Goal: Information Seeking & Learning: Learn about a topic

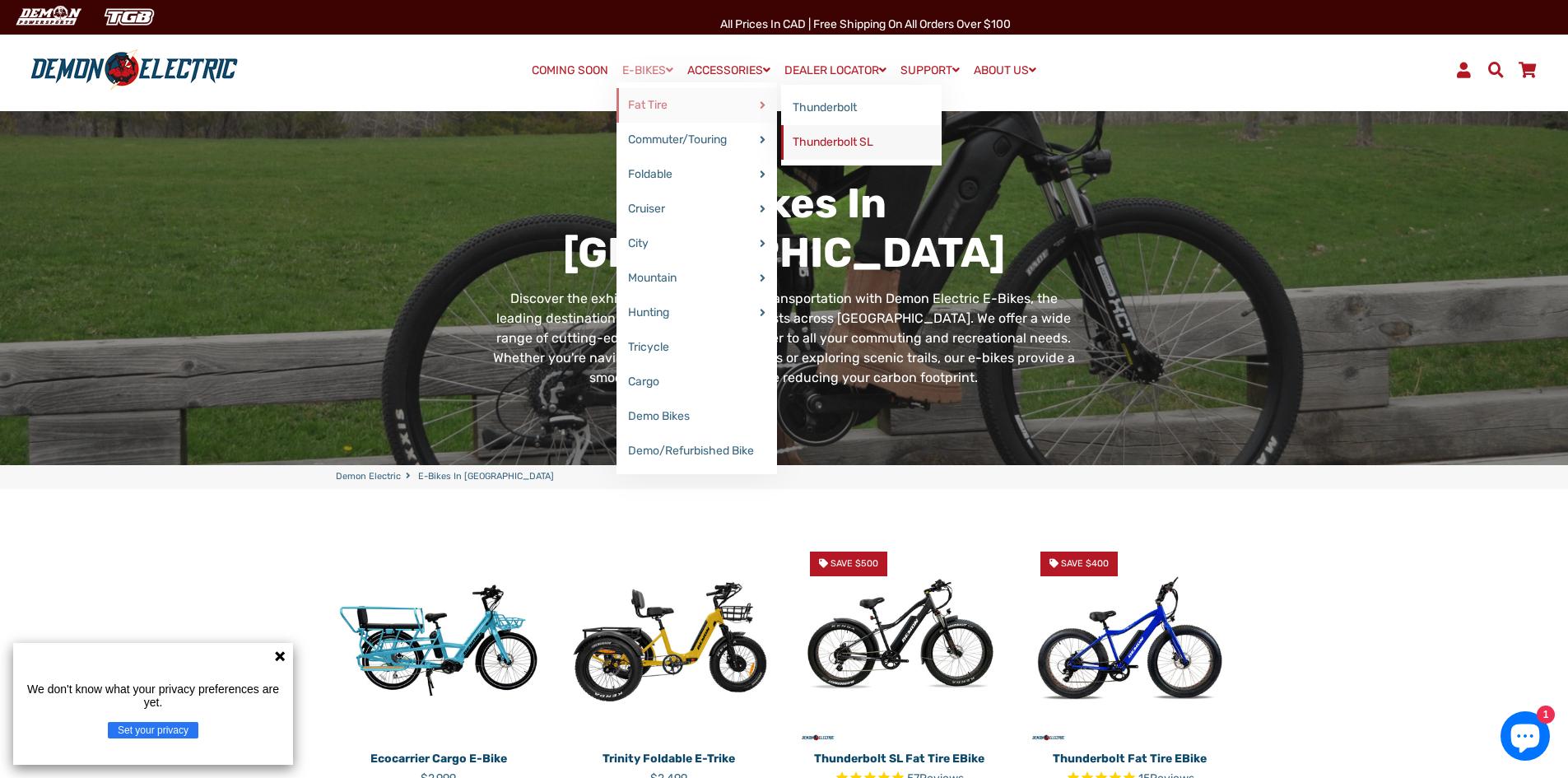
click at [836, 150] on link "Thunderbolt SL" at bounding box center [860, 142] width 160 height 34
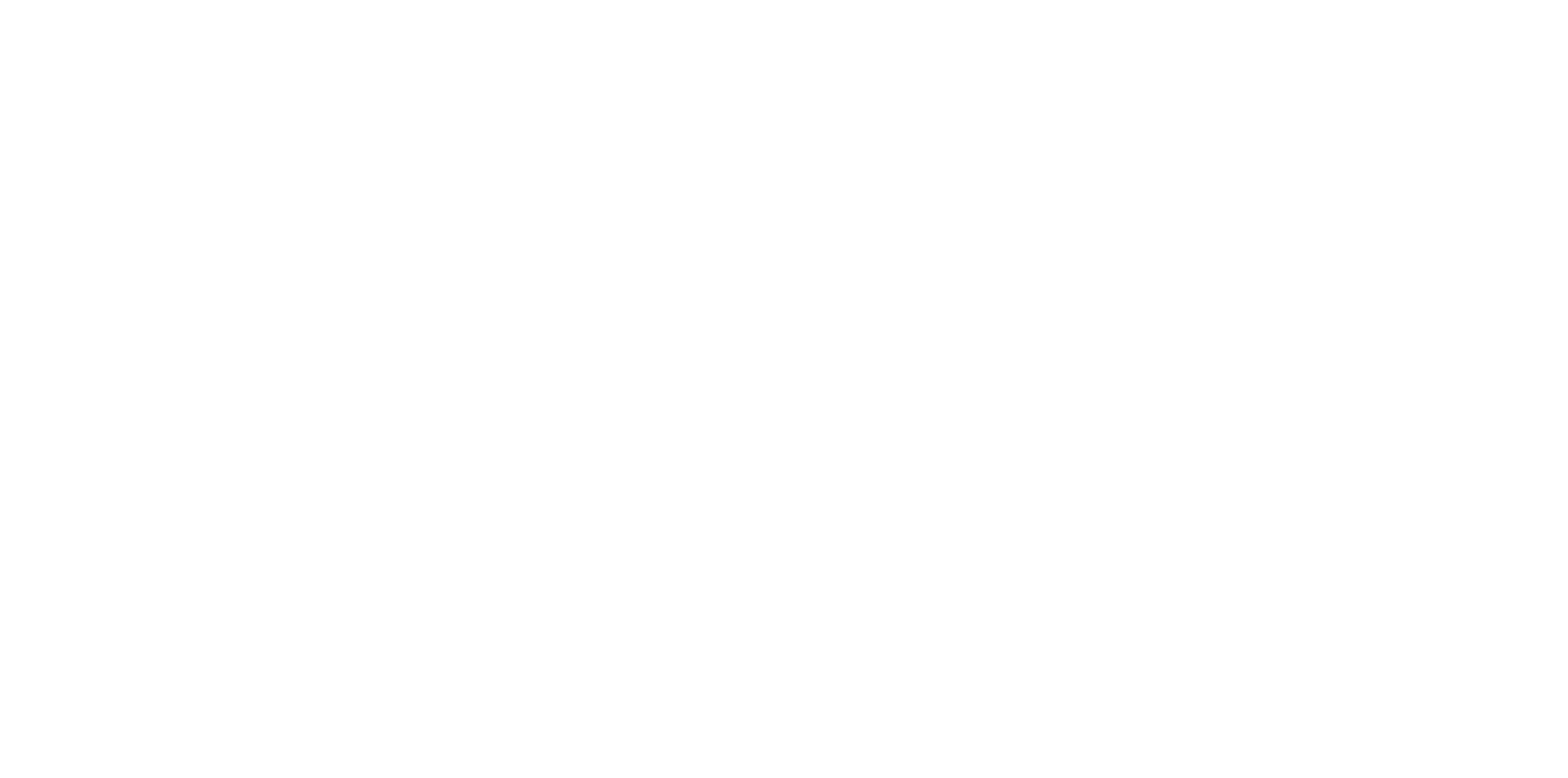
select select "******"
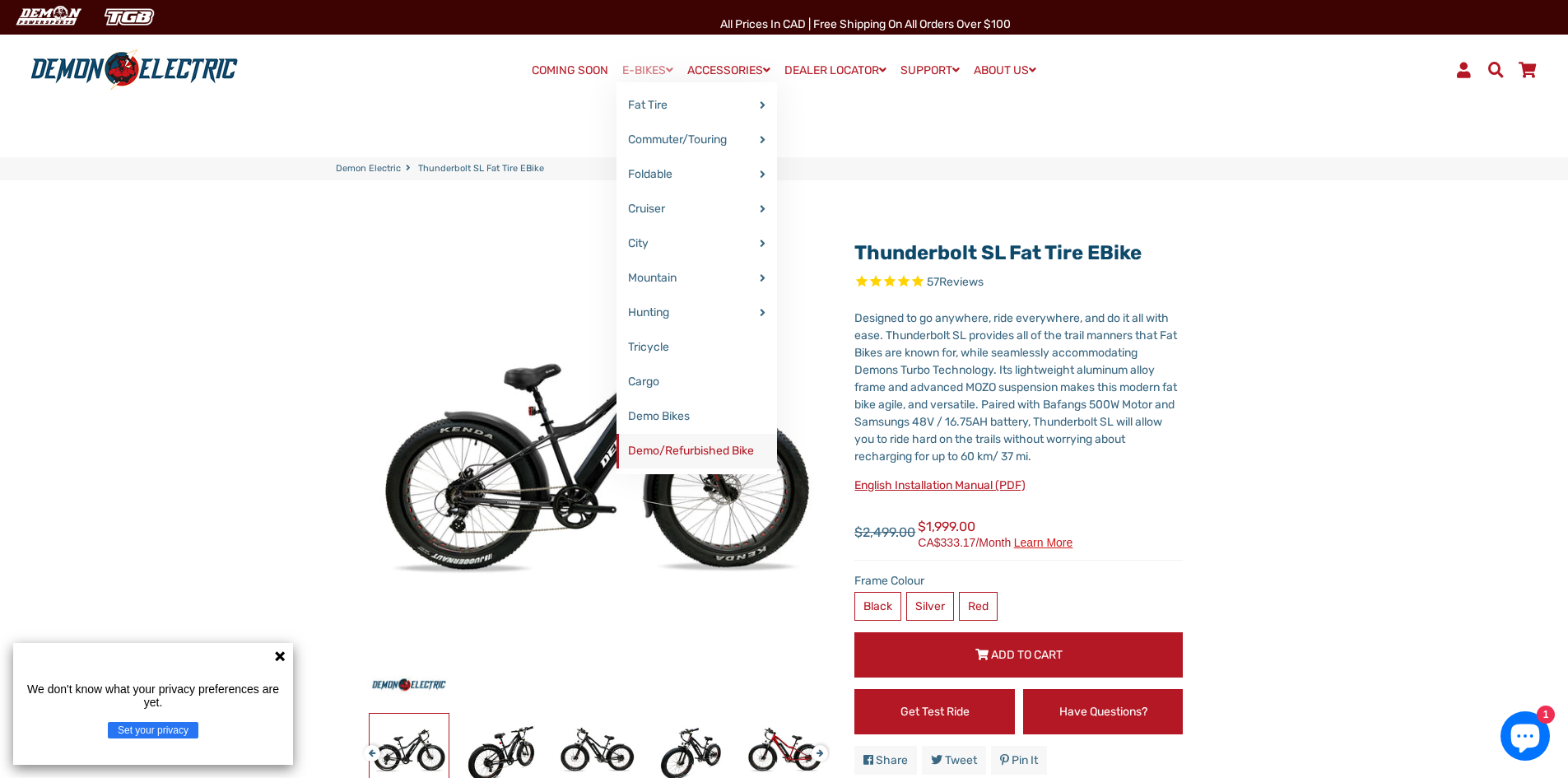
click at [698, 446] on link "Demo/Refurbished Bike" at bounding box center [696, 451] width 160 height 34
click at [635, 63] on link "E-BIKES" at bounding box center [647, 70] width 62 height 24
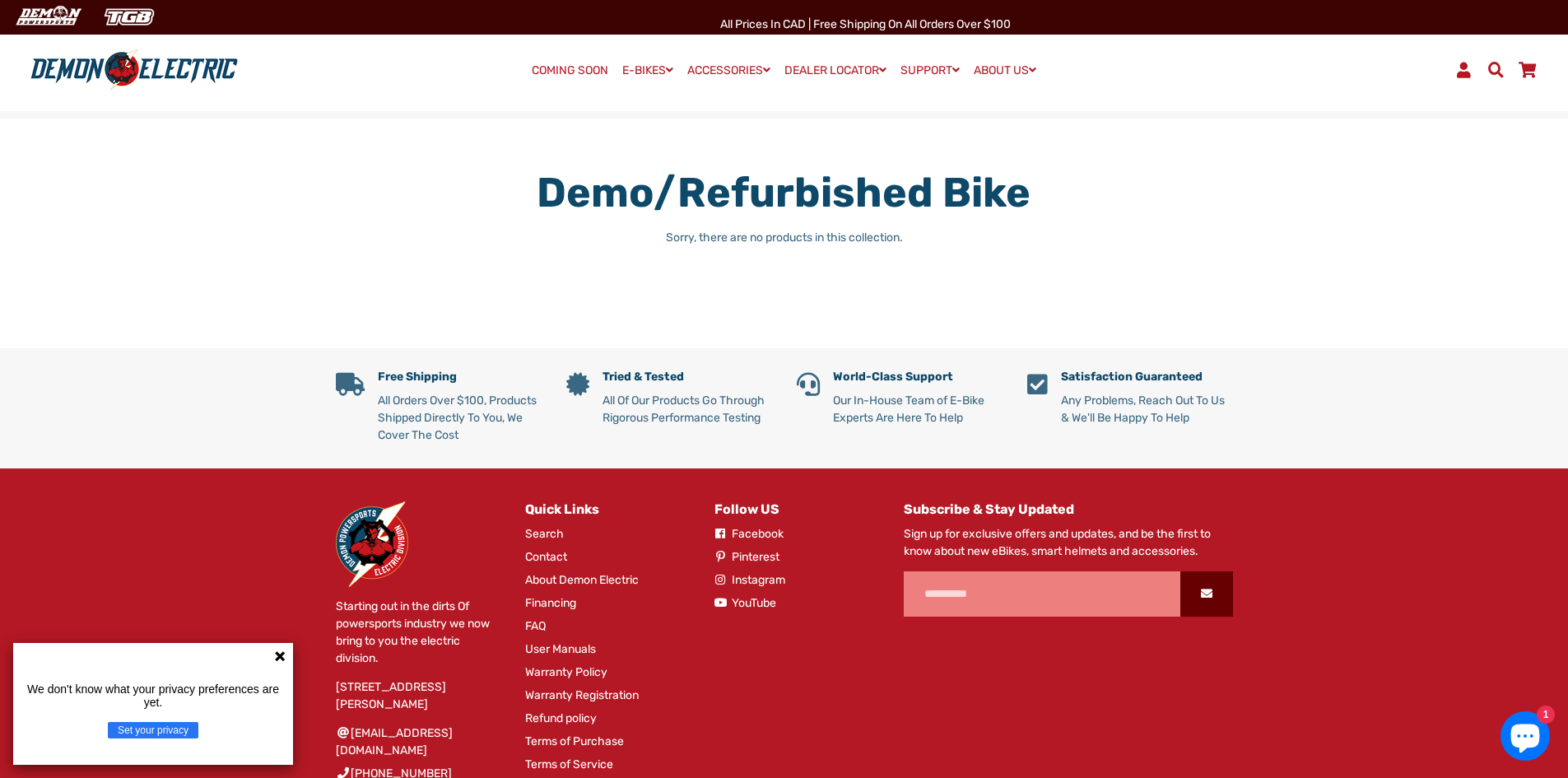
click at [539, 71] on link "COMING SOON" at bounding box center [569, 70] width 88 height 23
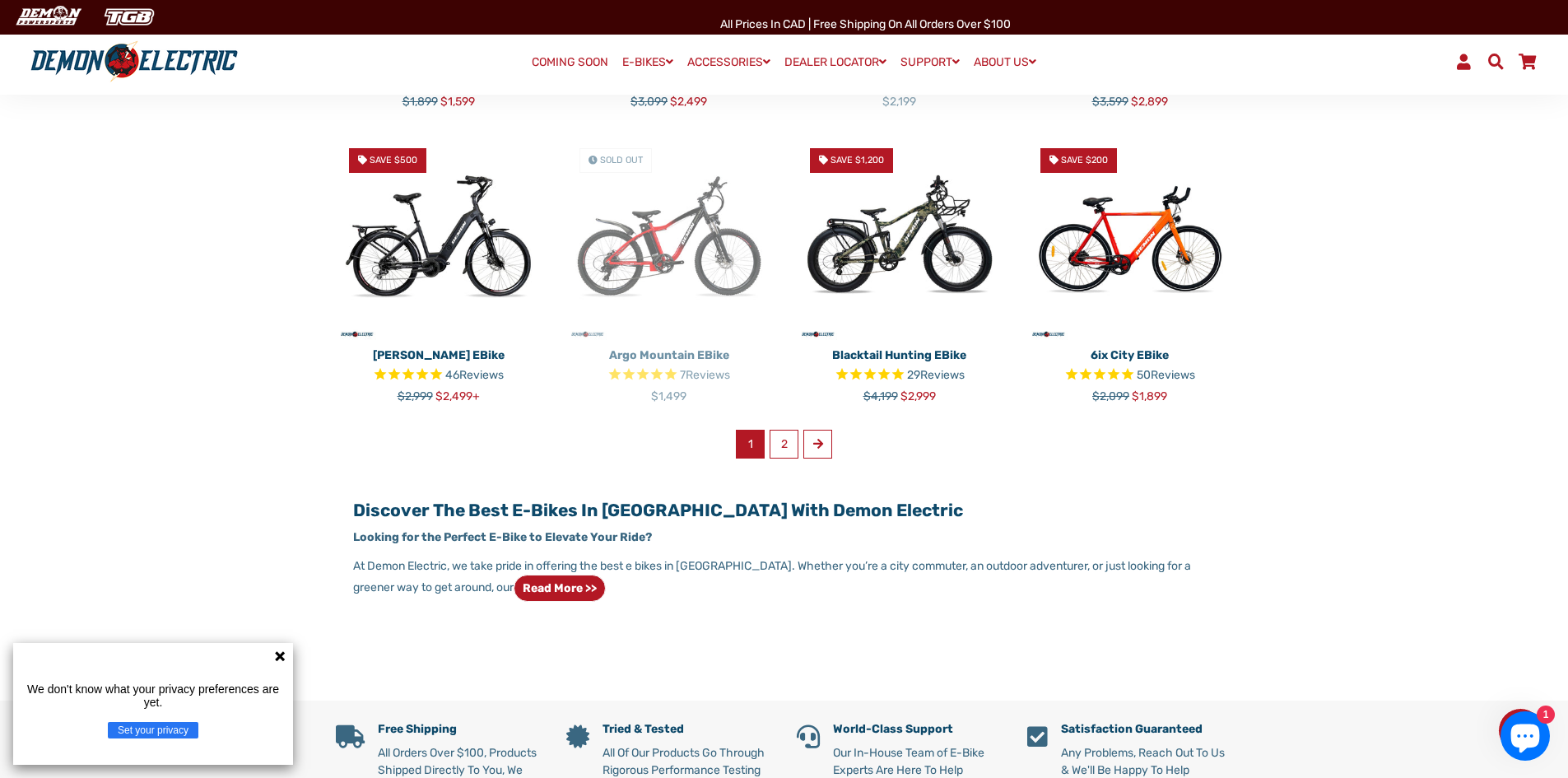
scroll to position [741, 0]
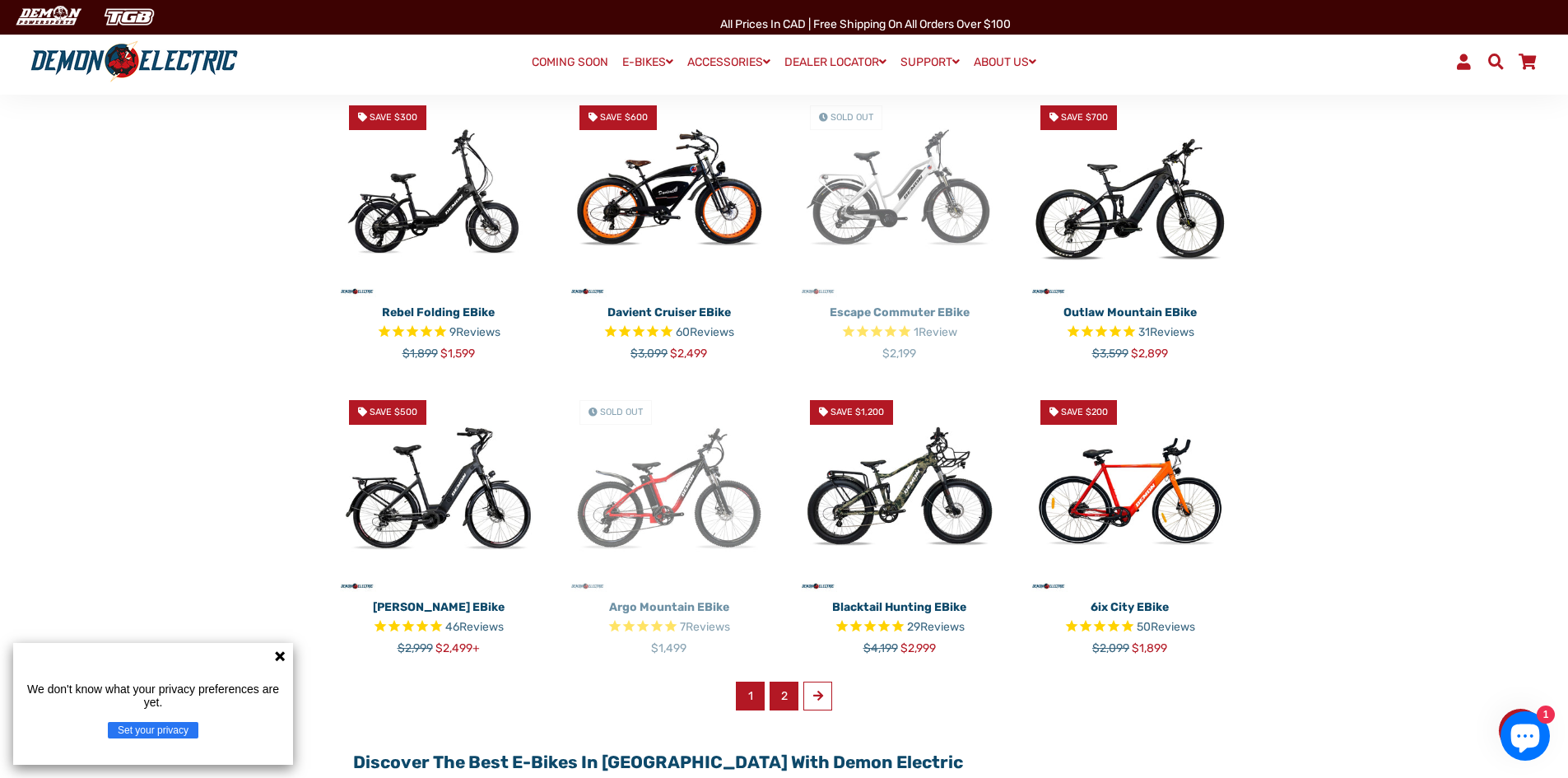
click at [791, 695] on link "2" at bounding box center [784, 695] width 29 height 29
